Goal: Information Seeking & Learning: Check status

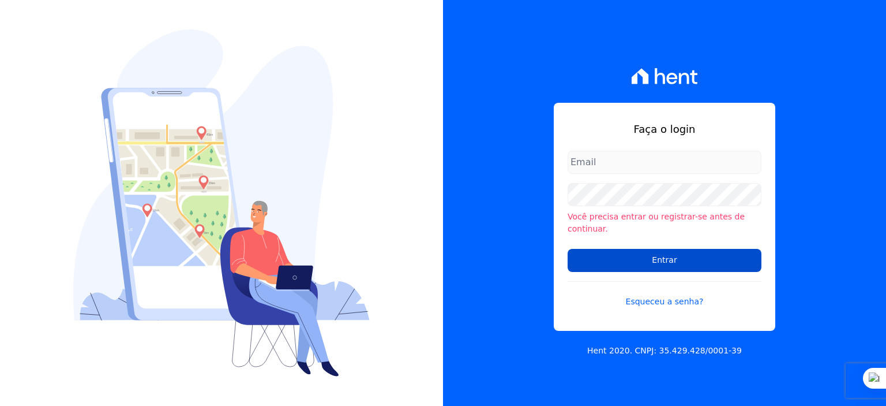
type input "[PERSON_NAME][EMAIL_ADDRESS][PERSON_NAME][DOMAIN_NAME]"
click at [612, 257] on input "Entrar" at bounding box center [665, 260] width 194 height 23
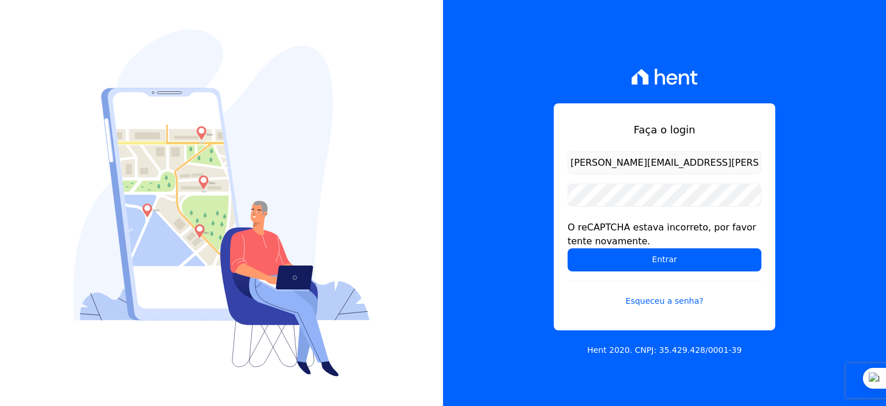
click at [621, 168] on input "[PERSON_NAME][EMAIL_ADDRESS][PERSON_NAME][DOMAIN_NAME]" at bounding box center [665, 162] width 194 height 23
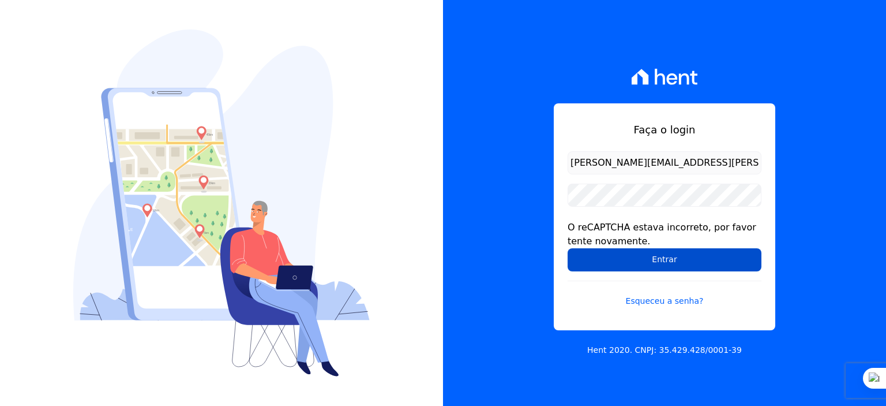
click at [643, 259] on input "Entrar" at bounding box center [665, 259] width 194 height 23
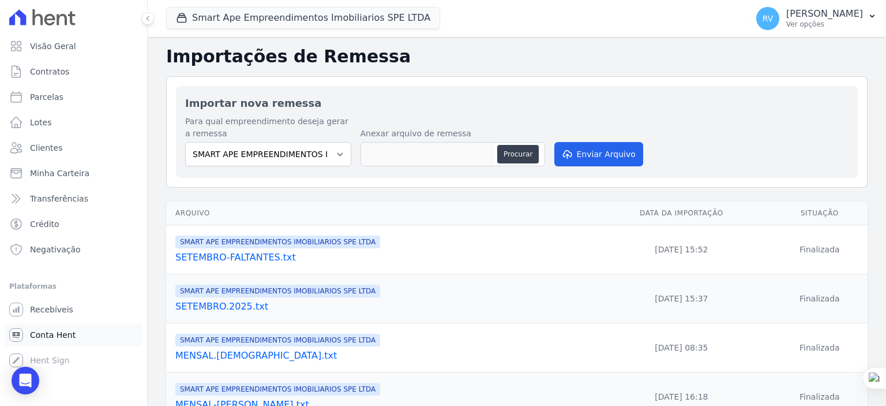
click at [67, 332] on span "Conta Hent" at bounding box center [53, 335] width 46 height 12
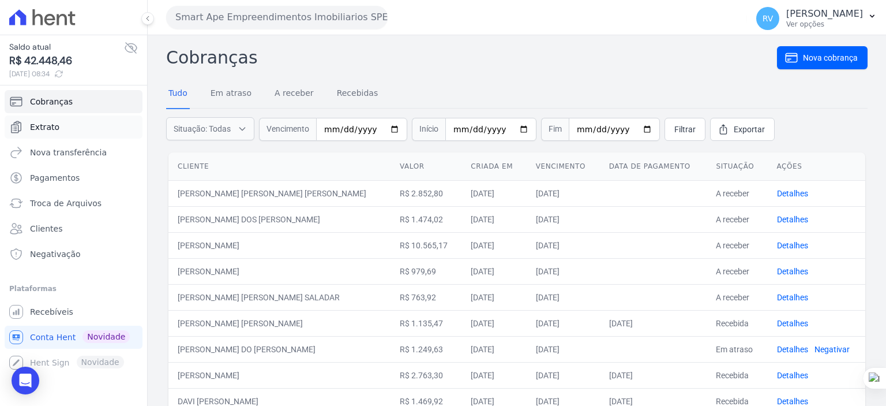
click at [63, 126] on link "Extrato" at bounding box center [74, 126] width 138 height 23
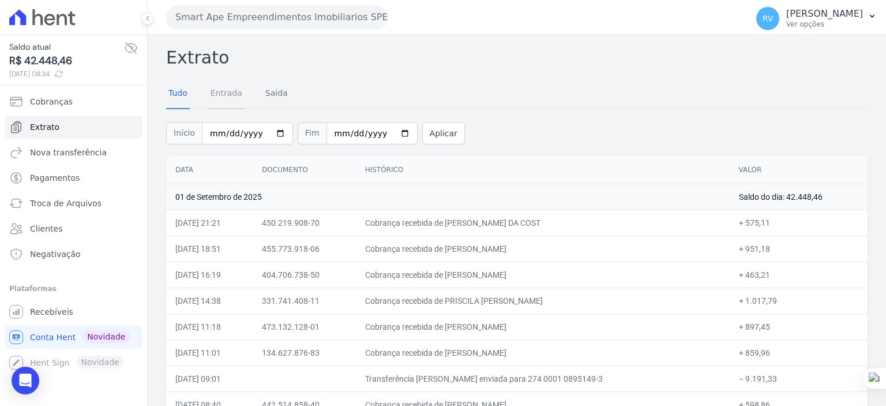
click at [226, 96] on link "Entrada" at bounding box center [226, 94] width 36 height 30
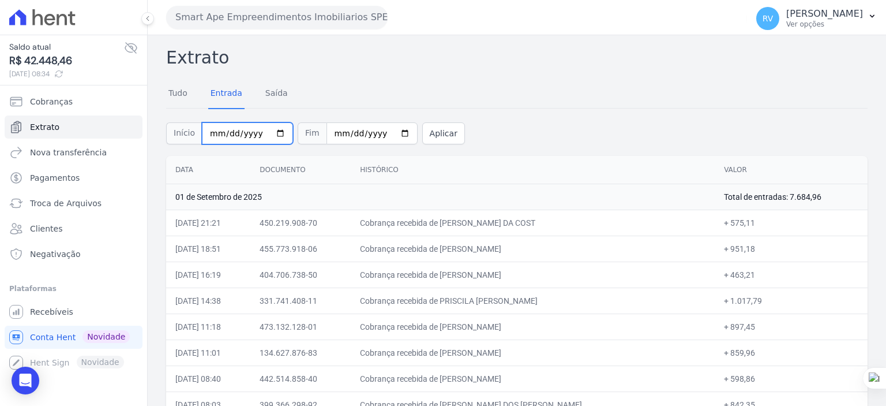
click at [270, 130] on input "[DATE]" at bounding box center [247, 133] width 91 height 22
type input "2025-08-31"
click at [387, 129] on input "[DATE]" at bounding box center [372, 133] width 91 height 22
type input "2025-08-31"
click at [438, 138] on button "Aplicar" at bounding box center [443, 133] width 43 height 22
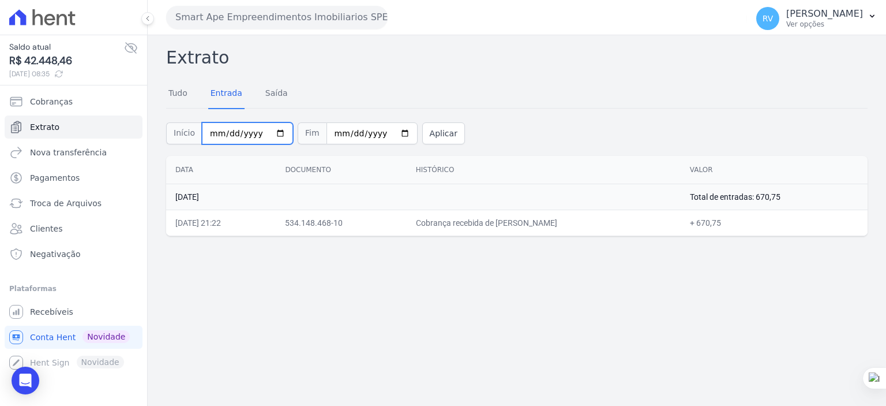
click at [275, 133] on input "2025-08-31" at bounding box center [247, 133] width 91 height 22
type input "2025-09-01"
click at [392, 134] on input "2025-08-31" at bounding box center [372, 133] width 91 height 22
type input "2025-09-01"
click at [434, 133] on button "Aplicar" at bounding box center [443, 133] width 43 height 22
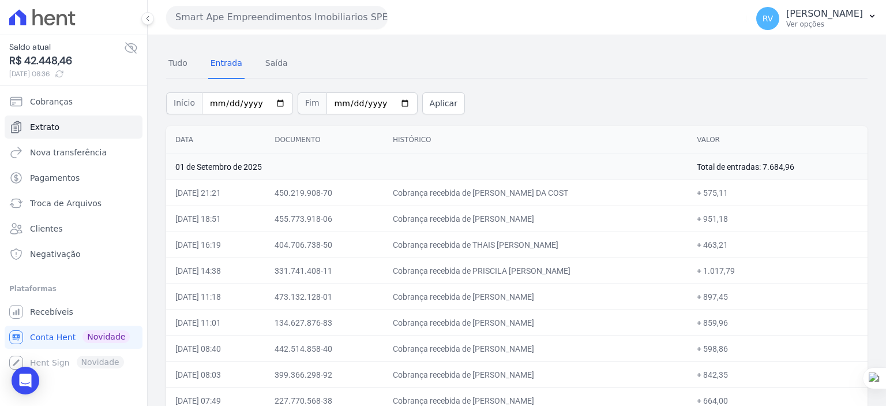
scroll to position [70, 0]
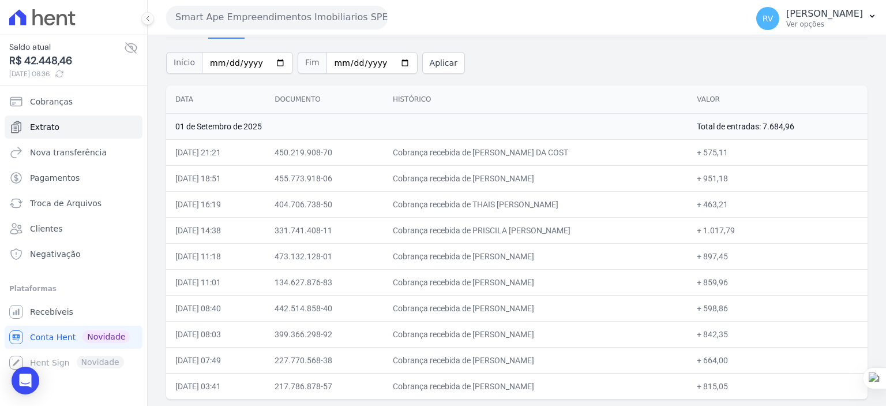
drag, startPoint x: 482, startPoint y: 151, endPoint x: 594, endPoint y: 148, distance: 111.4
click at [594, 148] on td "Cobrança recebida de [PERSON_NAME] DA COST" at bounding box center [536, 152] width 304 height 26
copy td "[PERSON_NAME] DA C"
drag, startPoint x: 717, startPoint y: 154, endPoint x: 740, endPoint y: 153, distance: 22.5
click at [740, 153] on td "+ 575,11" at bounding box center [778, 152] width 180 height 26
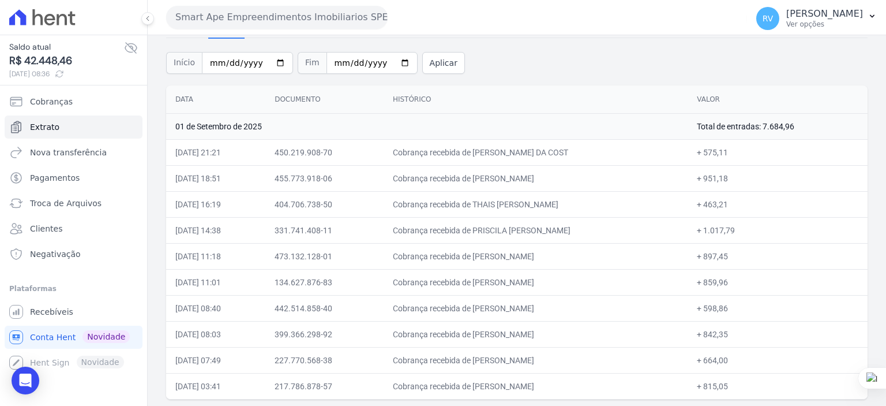
copy td "575,11"
drag, startPoint x: 475, startPoint y: 178, endPoint x: 531, endPoint y: 177, distance: 56.0
click at [531, 177] on td "Cobrança recebida de [PERSON_NAME]" at bounding box center [536, 178] width 304 height 26
copy td "RENAN VENTUR"
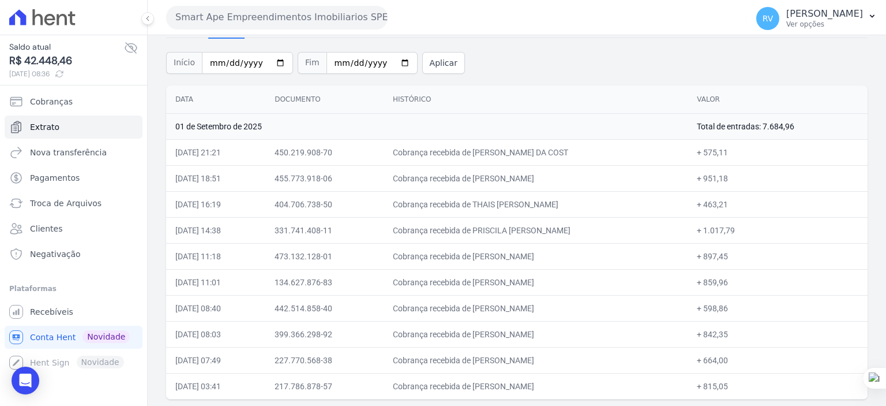
copy td "RENAN VENTUR"
drag, startPoint x: 487, startPoint y: 201, endPoint x: 557, endPoint y: 201, distance: 69.8
click at [557, 201] on td "Cobrança recebida de THAIS [PERSON_NAME]" at bounding box center [536, 204] width 304 height 26
copy td "[DEMOGRAPHIC_DATA] [PERSON_NAME]"
click at [478, 203] on td "Cobrança recebida de THAIS [PERSON_NAME]" at bounding box center [536, 204] width 304 height 26
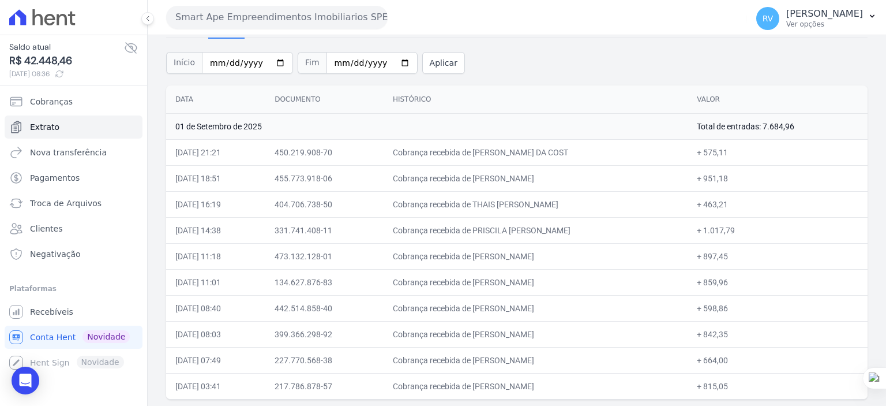
drag, startPoint x: 474, startPoint y: 205, endPoint x: 549, endPoint y: 207, distance: 75.6
click at [549, 207] on td "Cobrança recebida de THAIS [PERSON_NAME]" at bounding box center [536, 204] width 304 height 26
copy td "[DEMOGRAPHIC_DATA] DOMINICI BOT"
drag, startPoint x: 718, startPoint y: 205, endPoint x: 740, endPoint y: 206, distance: 22.5
click at [740, 206] on td "+ 463,21" at bounding box center [778, 204] width 180 height 26
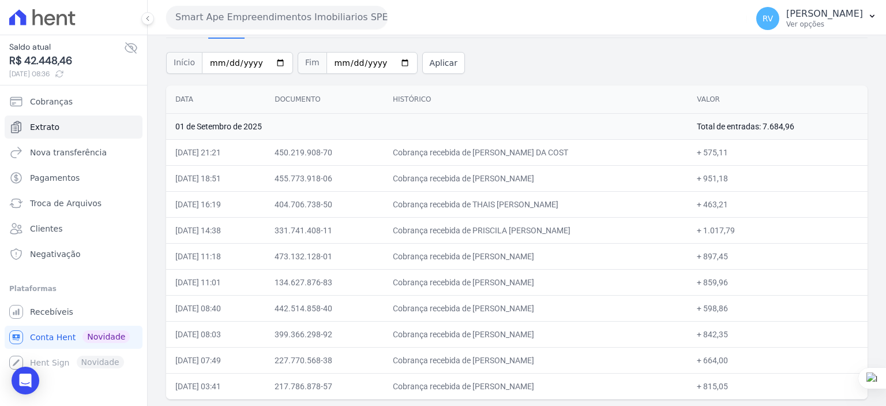
copy td "463,21"
drag, startPoint x: 474, startPoint y: 228, endPoint x: 561, endPoint y: 234, distance: 86.8
click at [564, 228] on td "Cobrança recebida de PRISCILA [PERSON_NAME]" at bounding box center [536, 230] width 304 height 26
copy td "PRISCILA [PERSON_NAME]"
drag, startPoint x: 718, startPoint y: 231, endPoint x: 748, endPoint y: 232, distance: 30.6
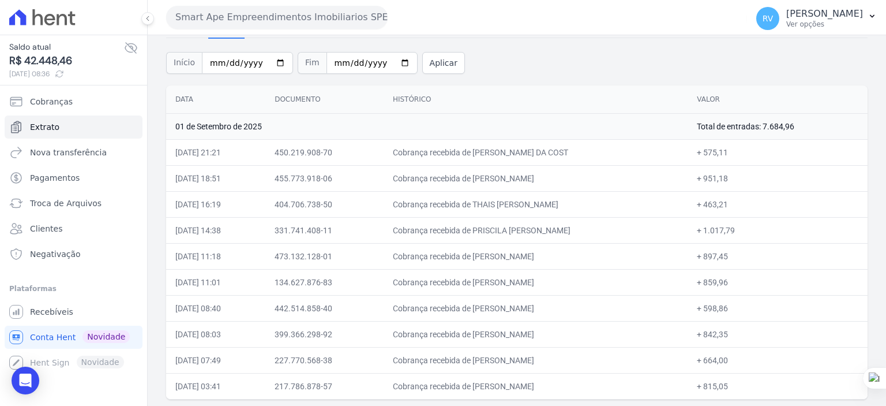
click at [748, 232] on td "+ 1.017,79" at bounding box center [778, 230] width 180 height 26
copy td "1.017,79"
drag, startPoint x: 475, startPoint y: 253, endPoint x: 569, endPoint y: 259, distance: 94.2
click at [568, 260] on td "Cobrança recebida de [PERSON_NAME]" at bounding box center [536, 256] width 304 height 26
click at [517, 252] on td "Cobrança recebida de [PERSON_NAME]" at bounding box center [536, 256] width 304 height 26
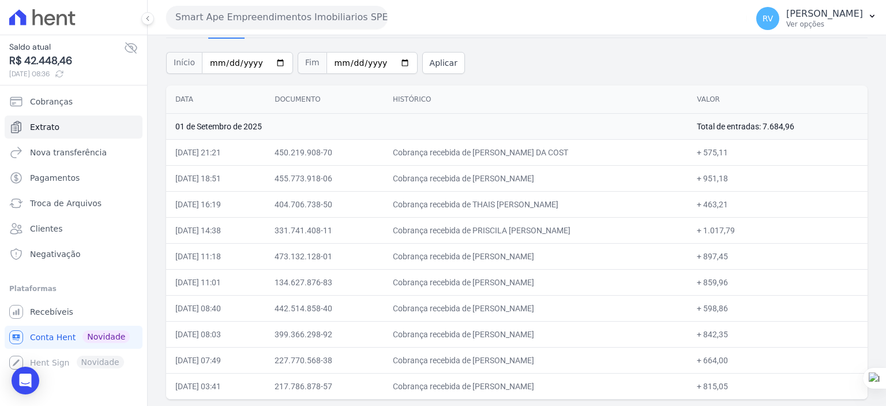
drag, startPoint x: 475, startPoint y: 255, endPoint x: 577, endPoint y: 261, distance: 102.3
click at [577, 261] on td "Cobrança recebida de [PERSON_NAME]" at bounding box center [536, 256] width 304 height 26
drag, startPoint x: 726, startPoint y: 256, endPoint x: 741, endPoint y: 257, distance: 15.0
click at [741, 257] on td "+ 897,45" at bounding box center [778, 256] width 180 height 26
drag, startPoint x: 472, startPoint y: 280, endPoint x: 504, endPoint y: 279, distance: 31.8
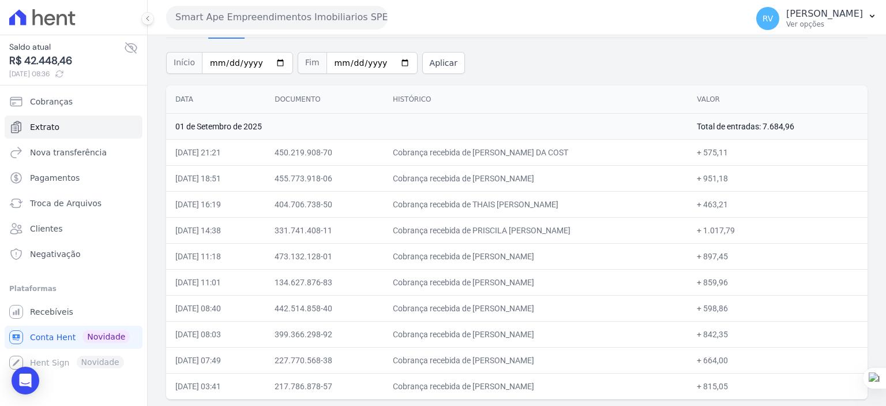
click at [504, 279] on td "Cobrança recebida de [PERSON_NAME]" at bounding box center [536, 282] width 304 height 26
click at [497, 276] on td "Cobrança recebida de [PERSON_NAME]" at bounding box center [536, 282] width 304 height 26
click at [472, 281] on td "Cobrança recebida de [PERSON_NAME]" at bounding box center [536, 282] width 304 height 26
click at [476, 276] on td "Cobrança recebida de [PERSON_NAME]" at bounding box center [536, 282] width 304 height 26
drag, startPoint x: 474, startPoint y: 277, endPoint x: 558, endPoint y: 278, distance: 84.8
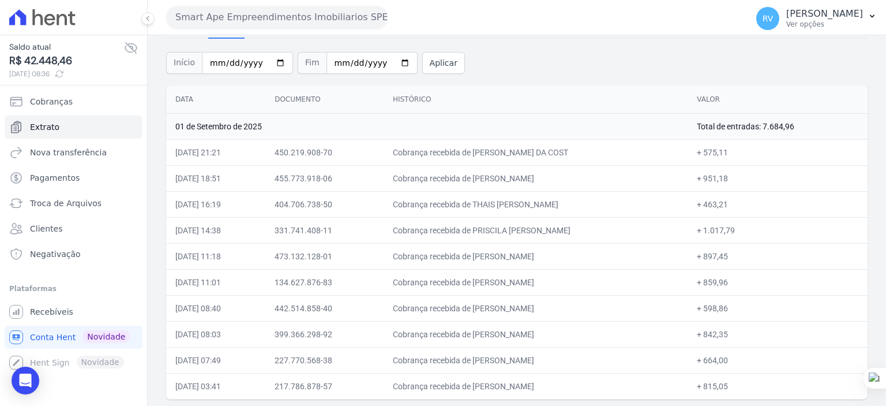
click at [558, 278] on td "Cobrança recebida de [PERSON_NAME]" at bounding box center [536, 282] width 304 height 26
drag, startPoint x: 717, startPoint y: 280, endPoint x: 738, endPoint y: 281, distance: 21.4
click at [738, 281] on td "+ 859,96" at bounding box center [778, 282] width 180 height 26
drag, startPoint x: 741, startPoint y: 280, endPoint x: 717, endPoint y: 283, distance: 24.4
click at [717, 283] on td "+ 859,96" at bounding box center [778, 282] width 180 height 26
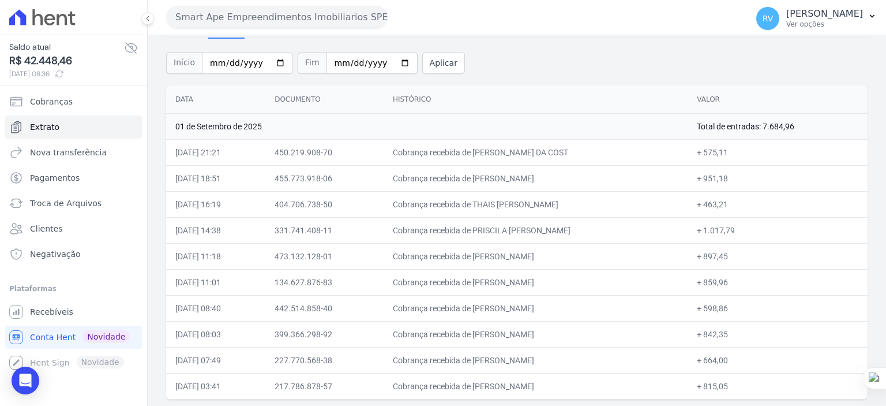
drag, startPoint x: 475, startPoint y: 306, endPoint x: 582, endPoint y: 309, distance: 106.8
click at [582, 309] on td "Cobrança recebida de [PERSON_NAME]" at bounding box center [536, 308] width 304 height 26
drag, startPoint x: 473, startPoint y: 331, endPoint x: 585, endPoint y: 329, distance: 111.9
click at [580, 332] on td "Cobrança recebida de [PERSON_NAME]" at bounding box center [536, 334] width 304 height 26
drag, startPoint x: 718, startPoint y: 334, endPoint x: 739, endPoint y: 333, distance: 20.8
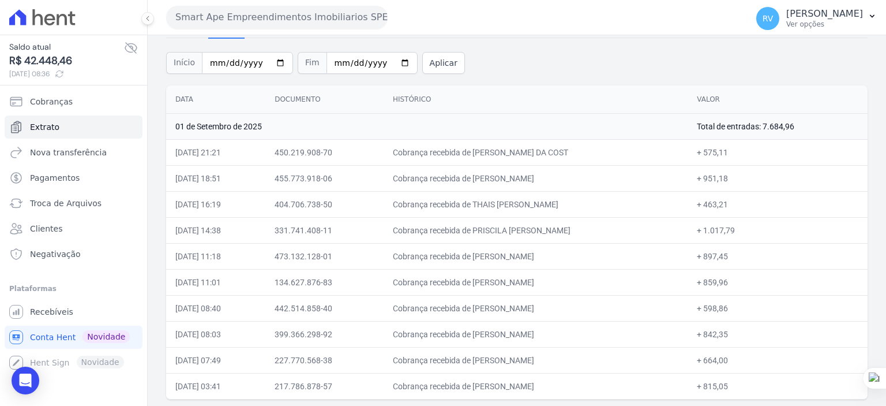
click at [739, 333] on td "+ 842,35" at bounding box center [778, 334] width 180 height 26
drag, startPoint x: 473, startPoint y: 358, endPoint x: 578, endPoint y: 358, distance: 105.0
click at [578, 359] on td "Cobrança recebida de [PERSON_NAME]" at bounding box center [536, 360] width 304 height 26
drag, startPoint x: 718, startPoint y: 362, endPoint x: 741, endPoint y: 362, distance: 23.1
click at [741, 362] on td "+ 664,00" at bounding box center [778, 360] width 180 height 26
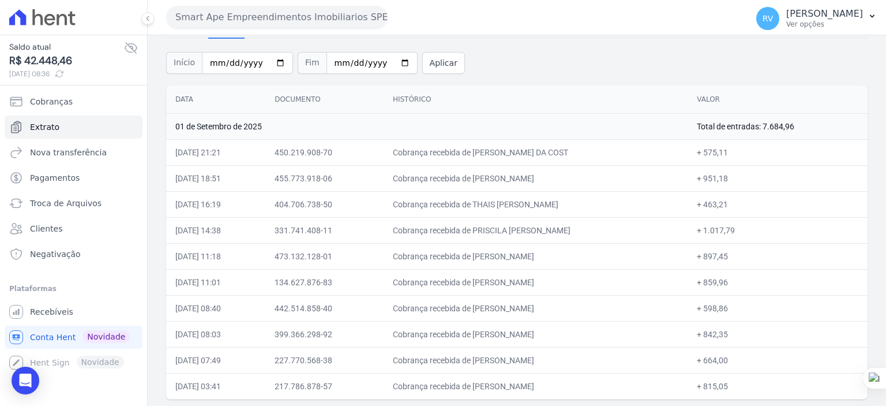
drag, startPoint x: 474, startPoint y: 382, endPoint x: 526, endPoint y: 384, distance: 52.0
click at [526, 384] on td "Cobrança recebida de [PERSON_NAME]" at bounding box center [536, 386] width 304 height 26
drag, startPoint x: 716, startPoint y: 385, endPoint x: 740, endPoint y: 385, distance: 23.7
click at [740, 385] on td "+ 815,05" at bounding box center [778, 386] width 180 height 26
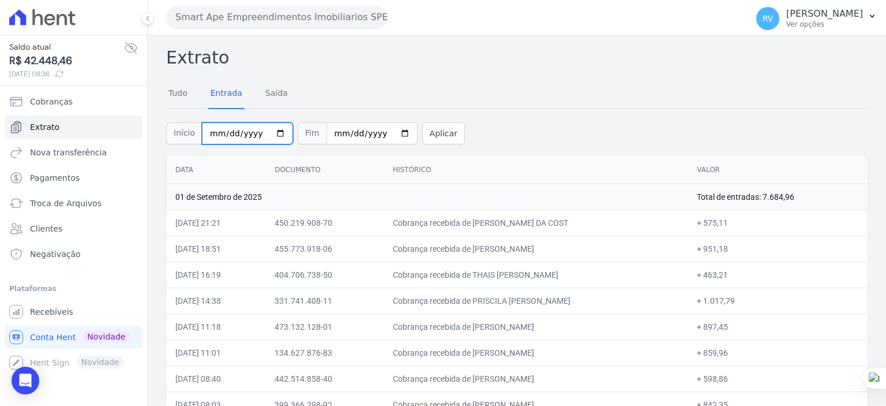
click at [269, 132] on input "[DATE]" at bounding box center [247, 133] width 91 height 22
type input "[DATE]"
click at [387, 131] on input "[DATE]" at bounding box center [372, 133] width 91 height 22
type input "[DATE]"
click at [436, 123] on button "Aplicar" at bounding box center [443, 133] width 43 height 22
